Goal: Information Seeking & Learning: Check status

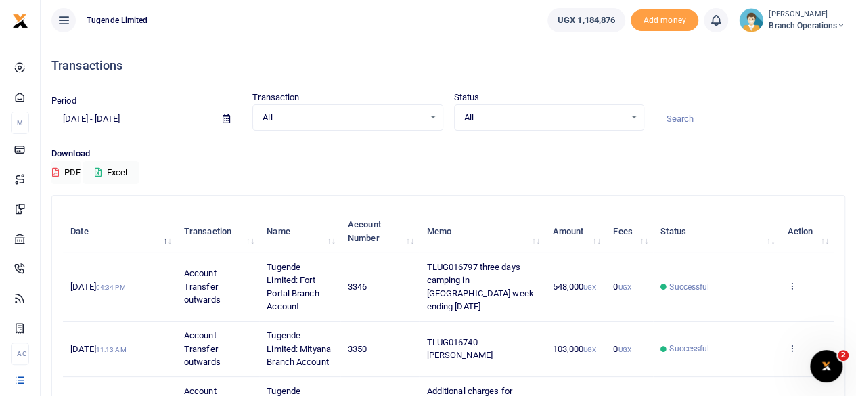
click at [686, 125] on input at bounding box center [750, 119] width 190 height 23
click at [224, 123] on icon at bounding box center [226, 118] width 7 height 9
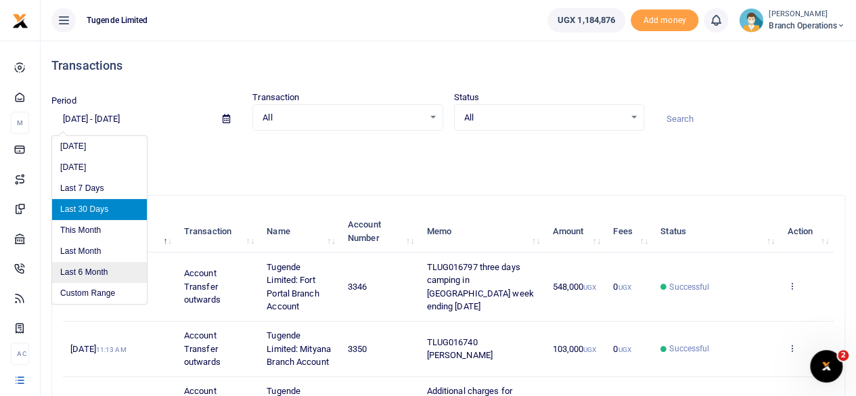
click at [80, 271] on li "Last 6 Month" at bounding box center [99, 272] width 95 height 21
type input "[DATE] - [DATE]"
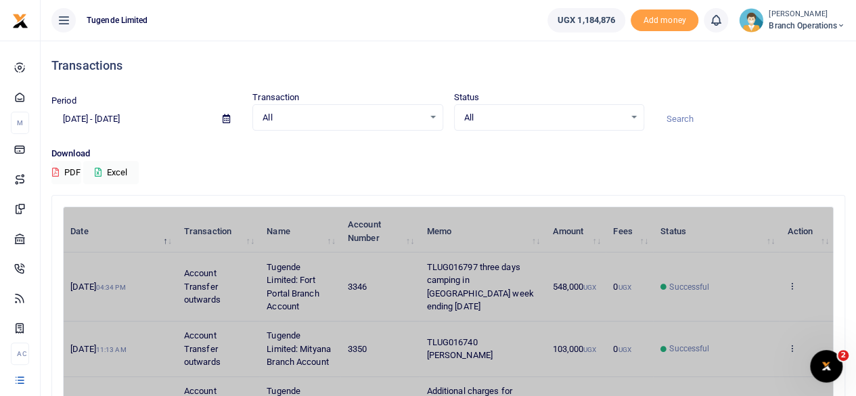
click at [682, 118] on input at bounding box center [750, 119] width 190 height 23
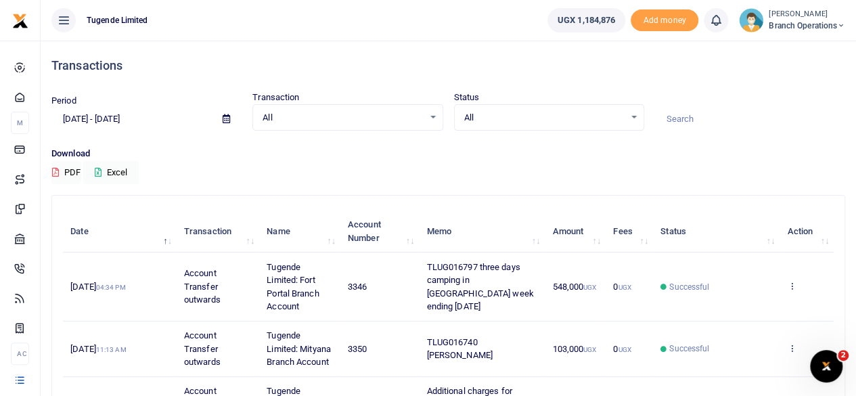
paste input "014377"
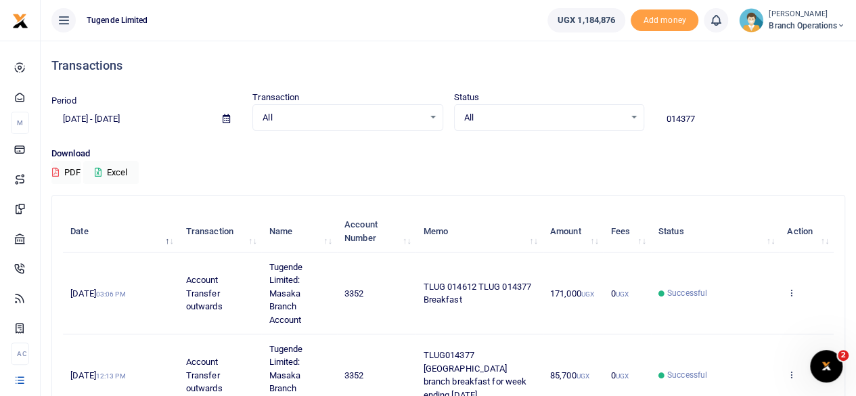
click at [721, 120] on input "014377" at bounding box center [750, 119] width 190 height 23
paste input "00"
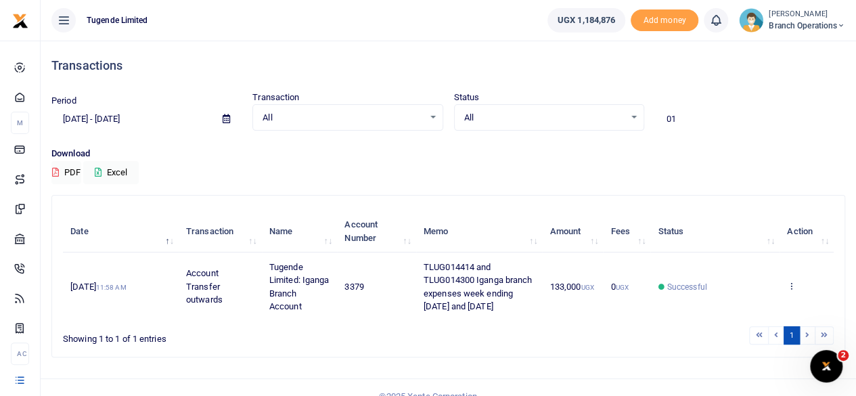
type input "0"
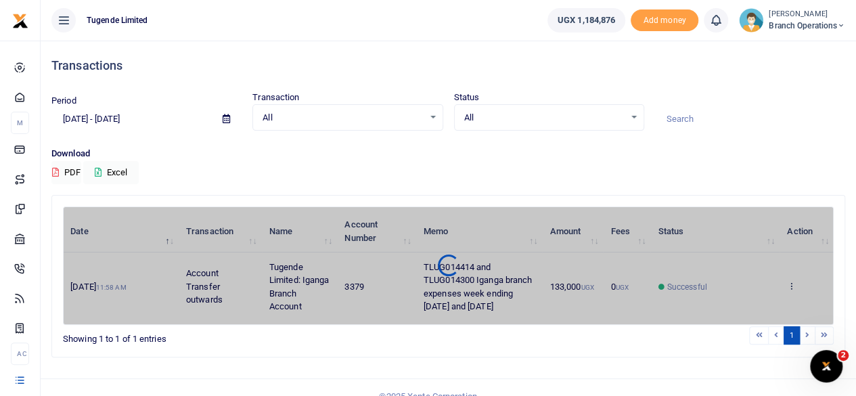
paste input "TLUG014361"
click at [689, 118] on input "TLUG014361" at bounding box center [750, 119] width 190 height 23
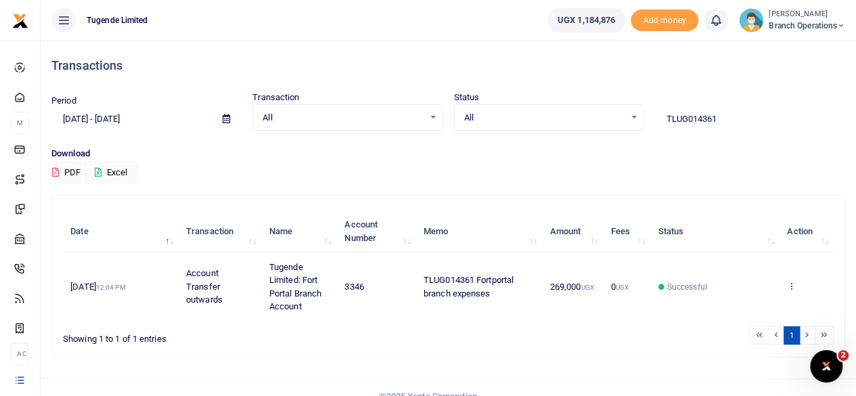
click at [719, 118] on input "TLUG014361" at bounding box center [750, 119] width 190 height 23
paste input "76"
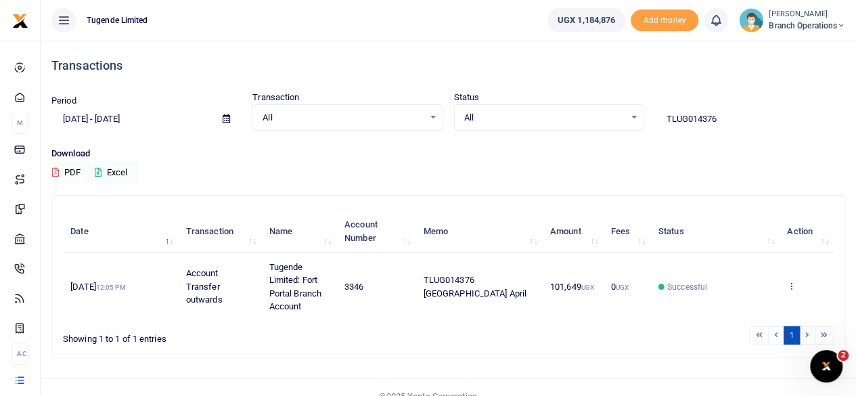
click at [732, 120] on input "TLUG014376" at bounding box center [750, 119] width 190 height 23
paste input "02 and TLUG014301"
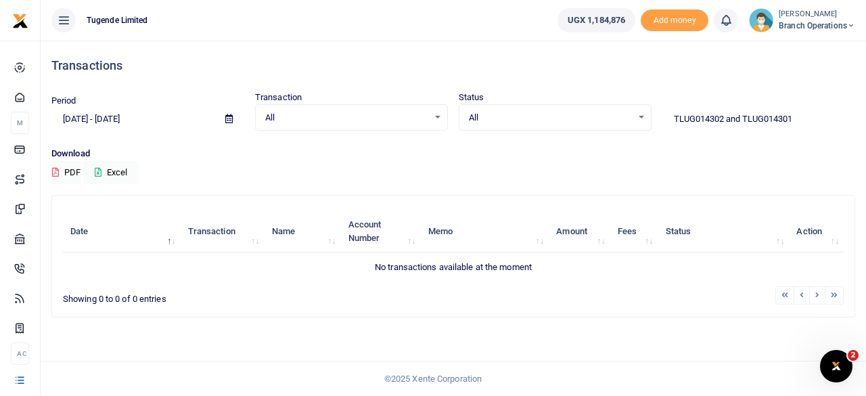
type input "TLUG014302 and TLUG014301"
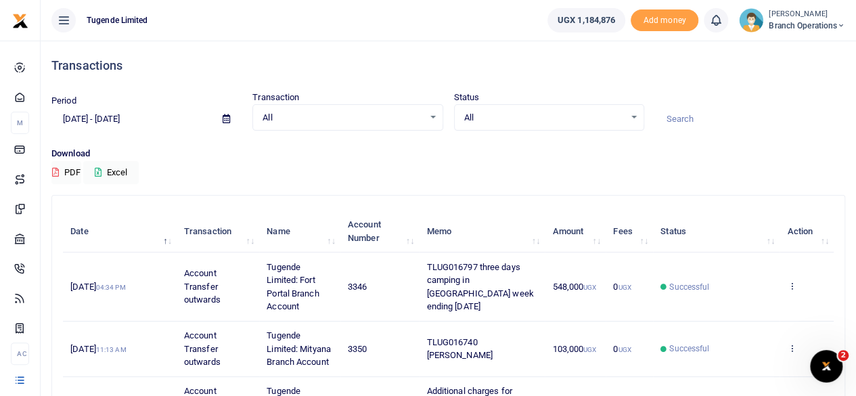
click at [709, 116] on input at bounding box center [750, 119] width 190 height 23
paste input "TLUG014302 and TLUG014301"
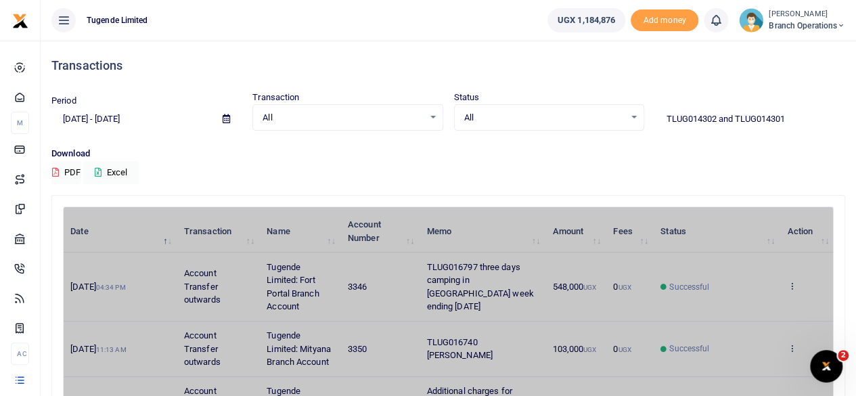
type input "TLUG014302 and TLUG014301"
click at [226, 116] on icon at bounding box center [226, 118] width 7 height 9
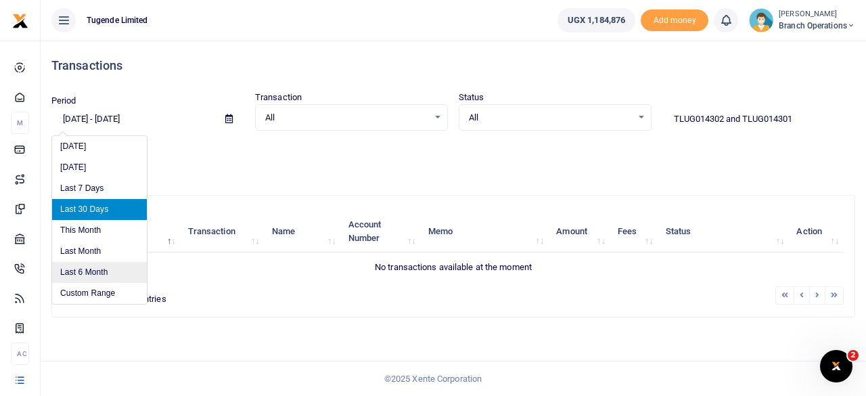
click at [82, 272] on li "Last 6 Month" at bounding box center [99, 272] width 95 height 21
type input "[DATE] - [DATE]"
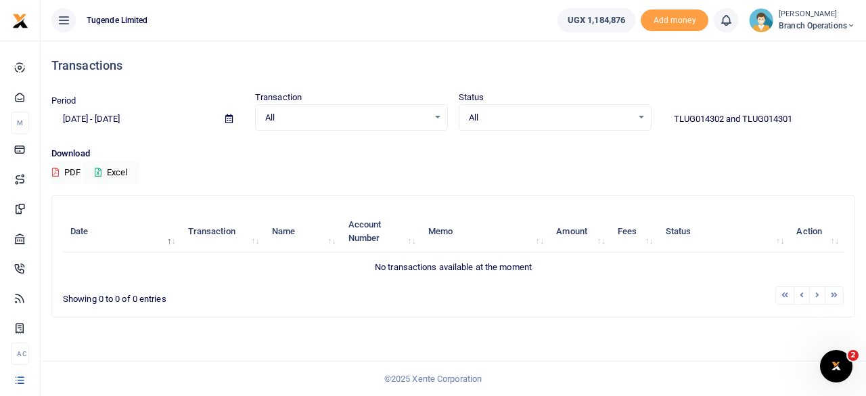
click at [805, 118] on input "TLUG014302 and TLUG014301" at bounding box center [759, 119] width 193 height 23
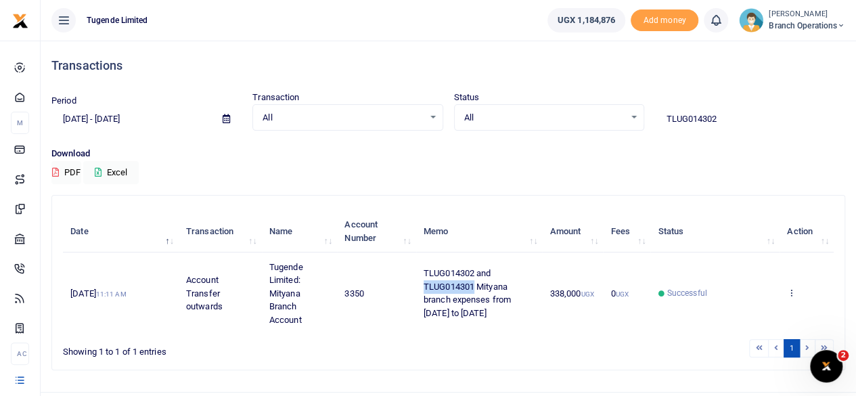
drag, startPoint x: 475, startPoint y: 285, endPoint x: 421, endPoint y: 287, distance: 54.2
click at [421, 287] on td "TLUG014302 and TLUG014301 Mityana branch expenses from 20th to 26th April" at bounding box center [479, 292] width 127 height 81
copy span "TLUG014301"
click at [719, 118] on input "TLUG014302" at bounding box center [750, 119] width 190 height 23
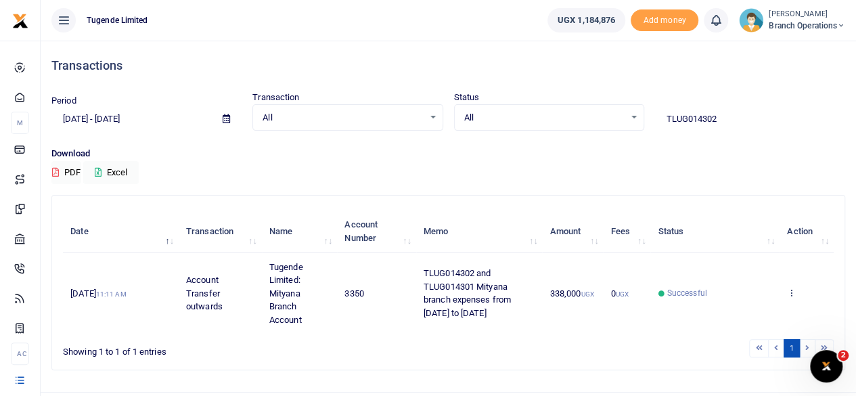
click at [719, 118] on input "TLUG014302" at bounding box center [750, 119] width 190 height 23
paste input "76"
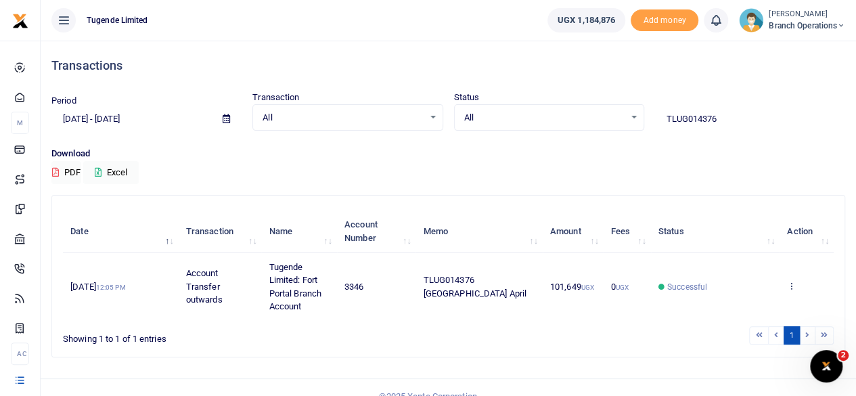
click at [745, 122] on input "TLUG014376" at bounding box center [750, 119] width 190 height 23
paste input "426 TLUG014389 TLUG014387"
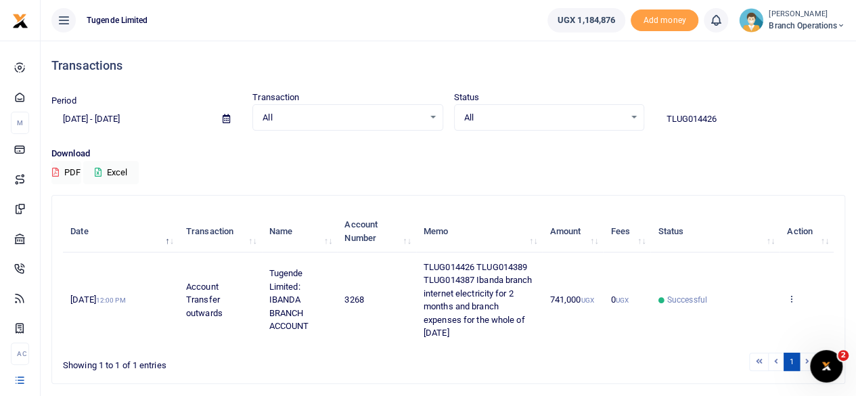
type input "TLUG014426"
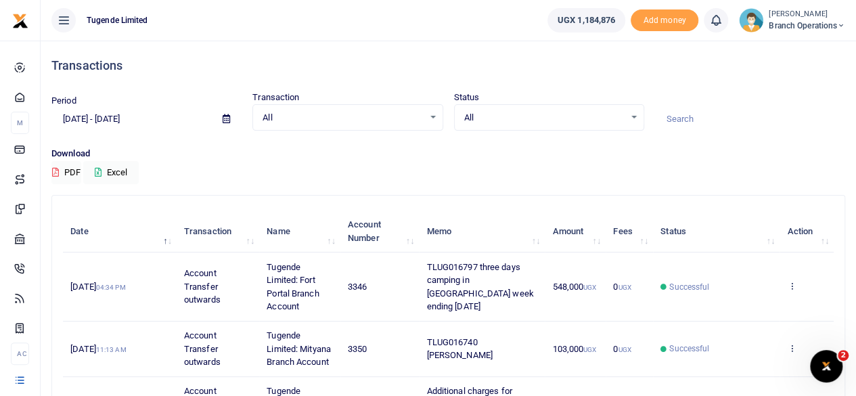
click at [223, 120] on icon at bounding box center [226, 118] width 7 height 9
click at [227, 117] on icon at bounding box center [226, 118] width 7 height 9
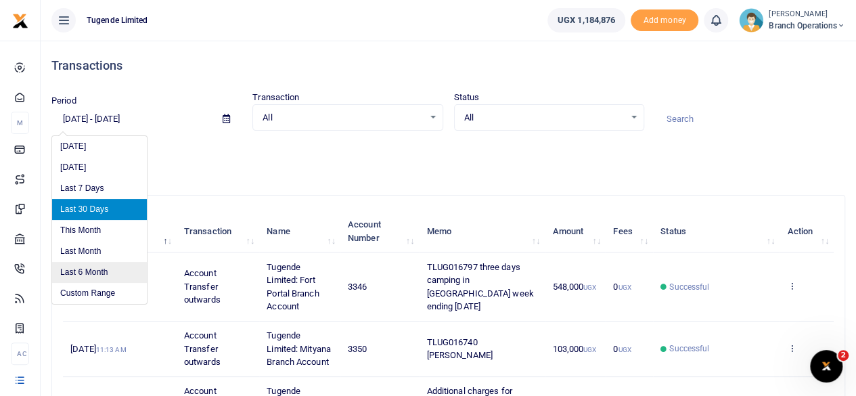
click at [81, 278] on li "Last 6 Month" at bounding box center [99, 272] width 95 height 21
type input "[DATE] - [DATE]"
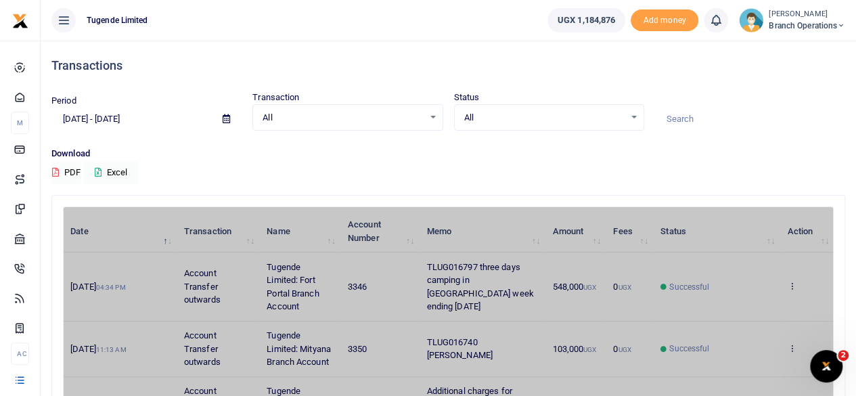
click at [702, 117] on input at bounding box center [750, 119] width 190 height 23
paste input "TLUG015061"
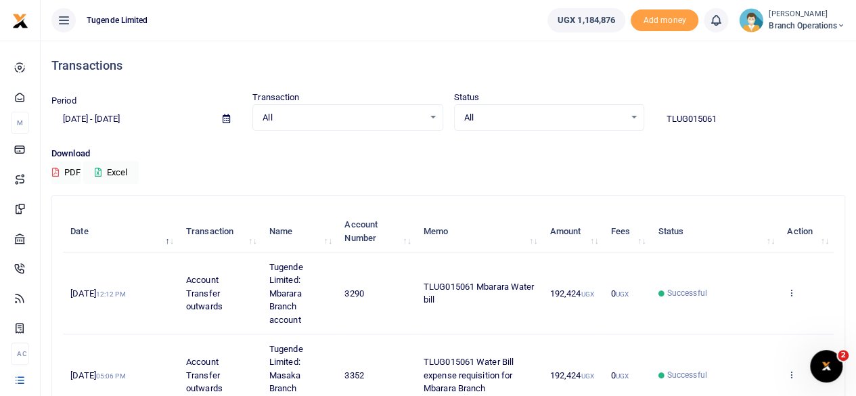
type input "TLUG015061"
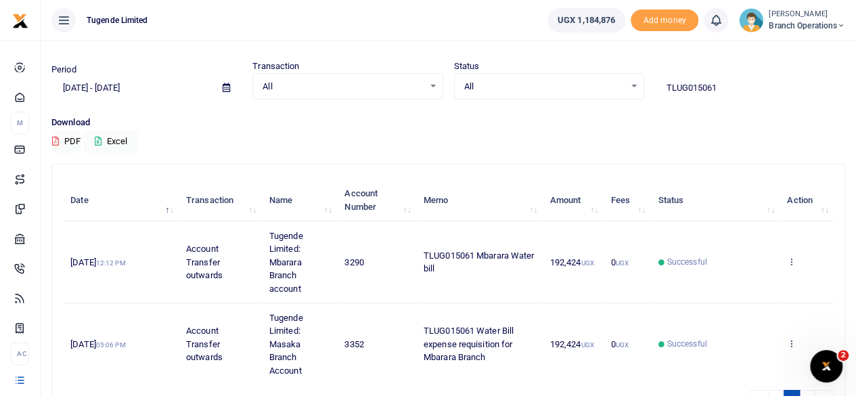
scroll to position [35, 0]
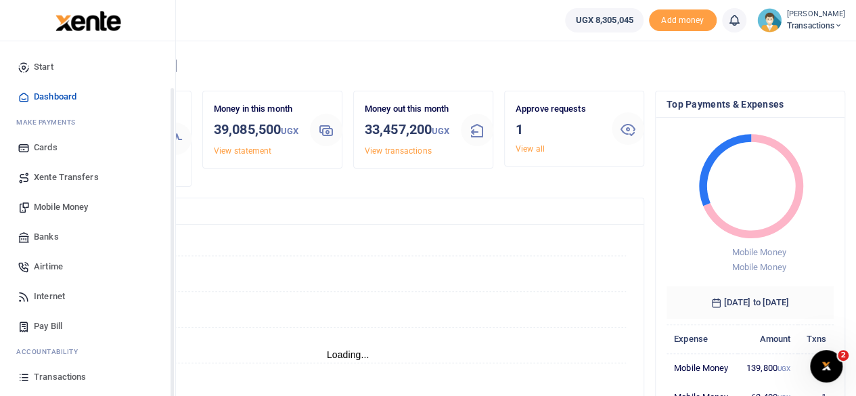
scroll to position [78, 0]
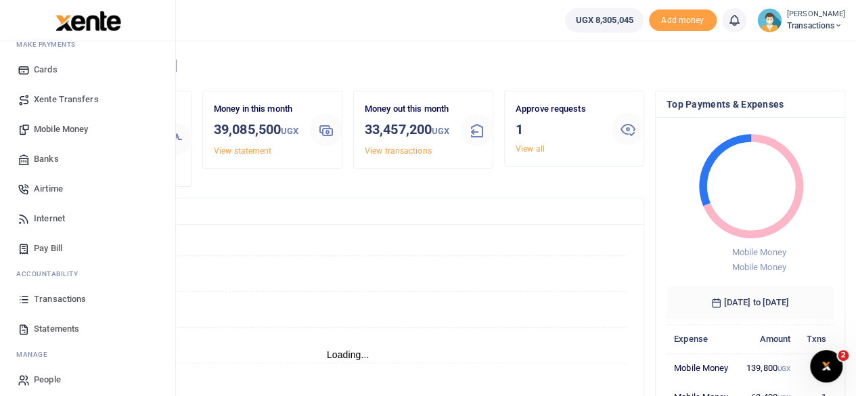
click at [60, 290] on link "Transactions" at bounding box center [88, 299] width 154 height 30
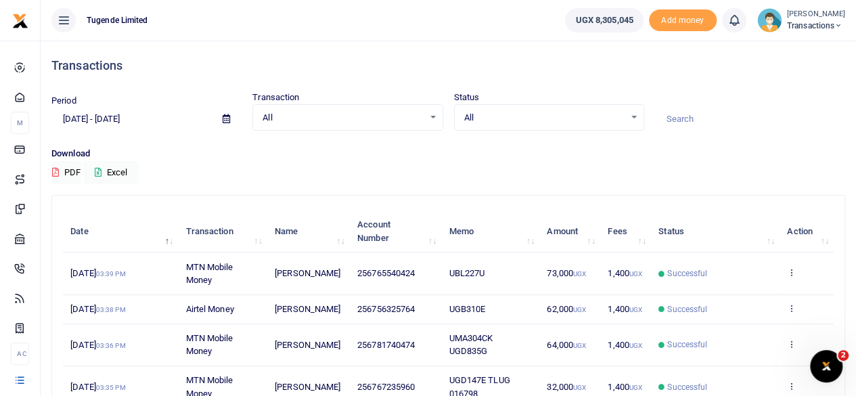
click at [226, 117] on icon at bounding box center [226, 118] width 7 height 9
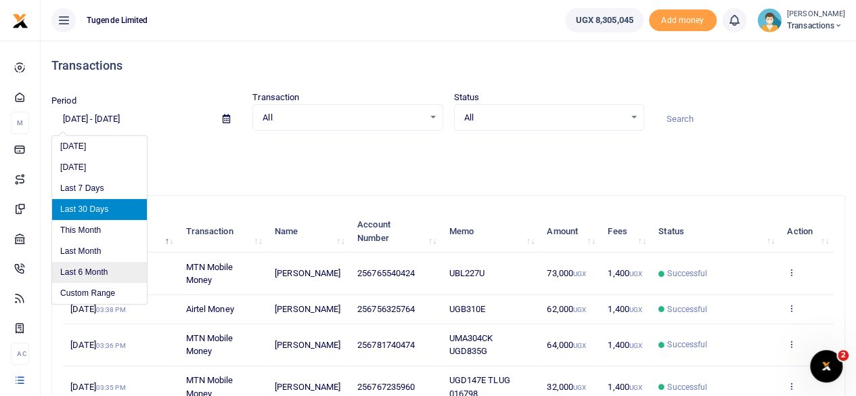
click at [91, 273] on li "Last 6 Month" at bounding box center [99, 272] width 95 height 21
type input "[DATE] - [DATE]"
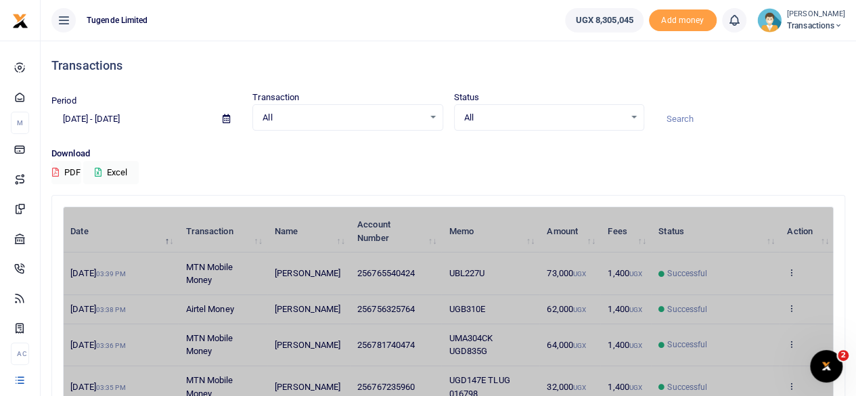
click at [690, 114] on input at bounding box center [750, 119] width 190 height 23
paste input "UGA178R"
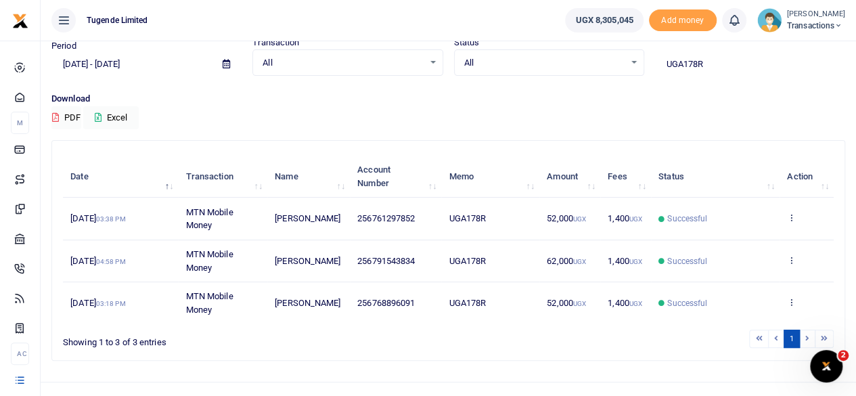
scroll to position [73, 0]
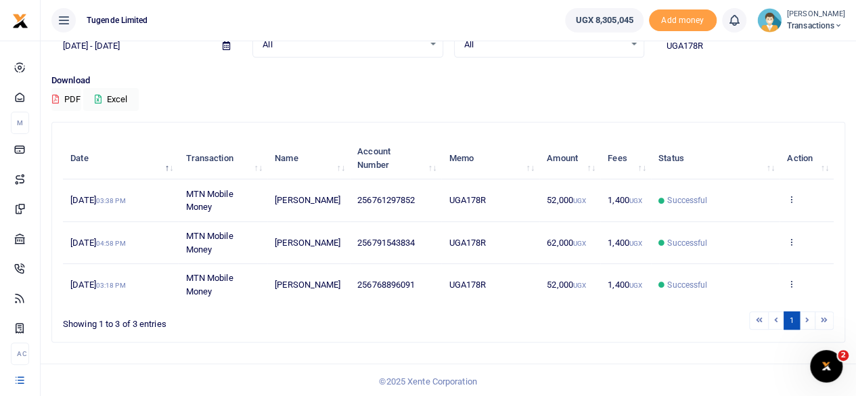
click at [720, 53] on input "UGA178R" at bounding box center [750, 46] width 190 height 23
paste input "Hearing of kiseka complaint"
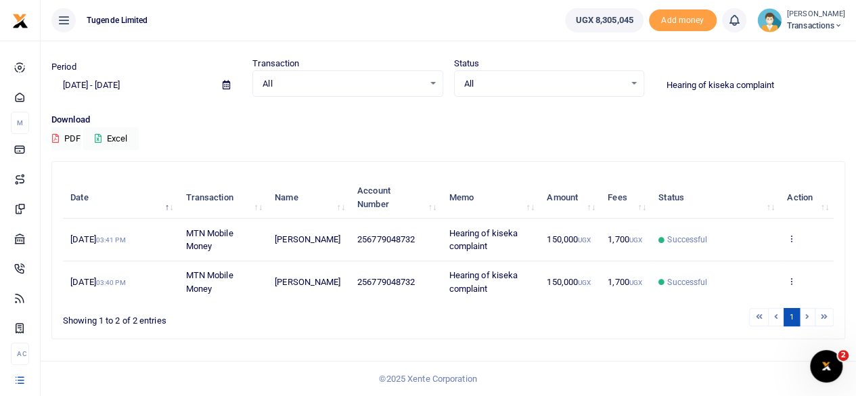
scroll to position [31, 0]
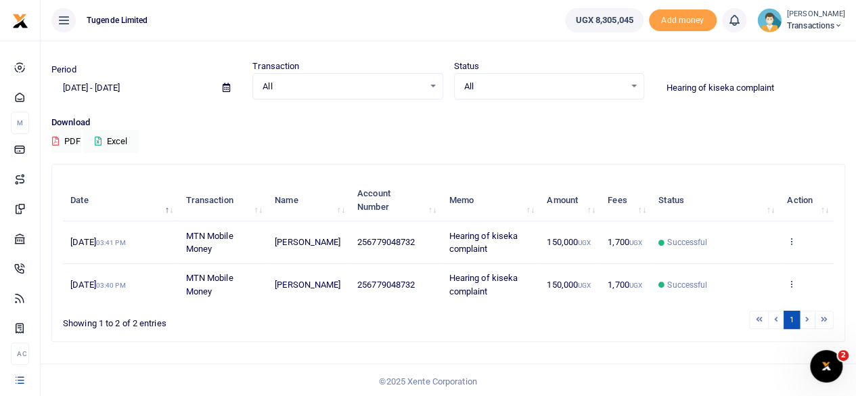
type input "Hearing of kiseka complaint"
